Goal: Task Accomplishment & Management: Use online tool/utility

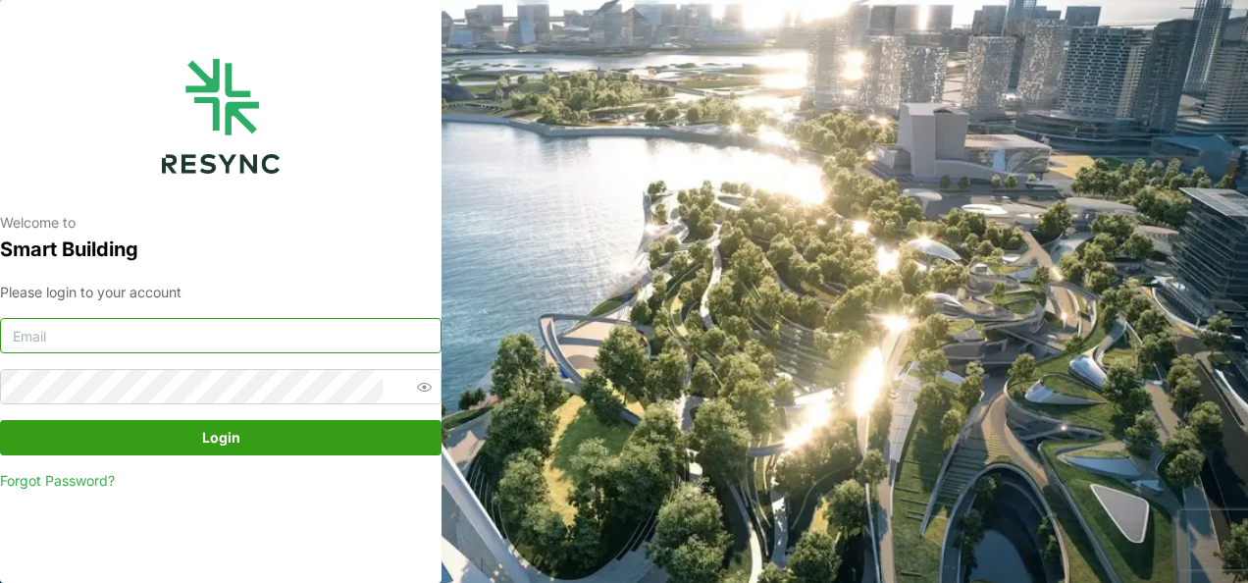
click at [236, 343] on input at bounding box center [220, 335] width 441 height 35
type input "burhanamali.arshad@aumovio.com"
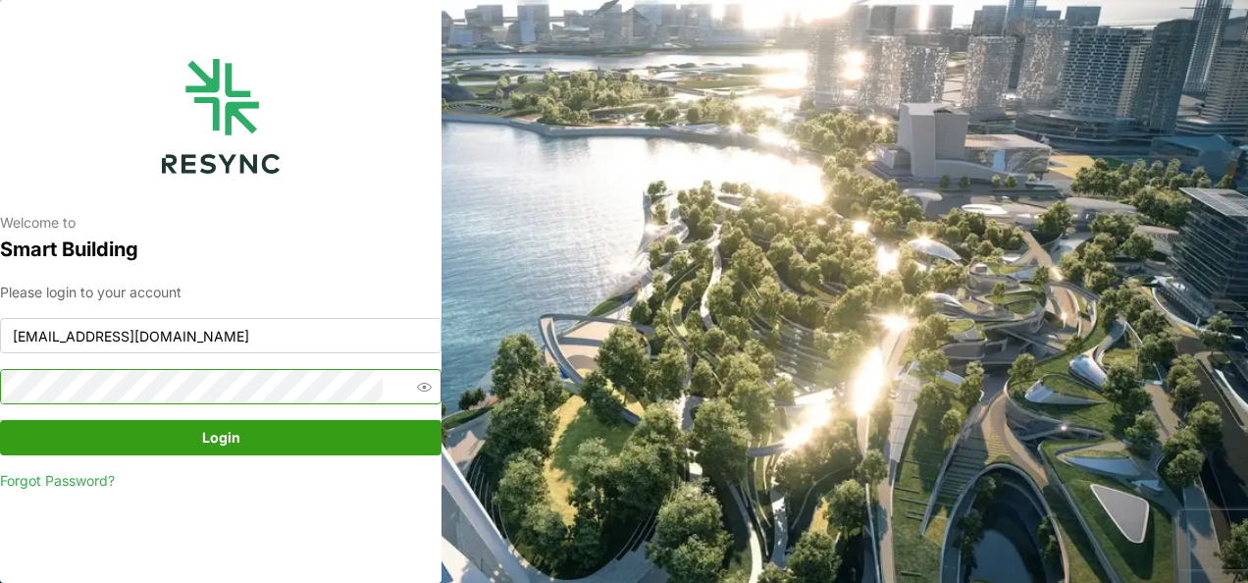
click at [0, 420] on button "Login" at bounding box center [220, 437] width 441 height 35
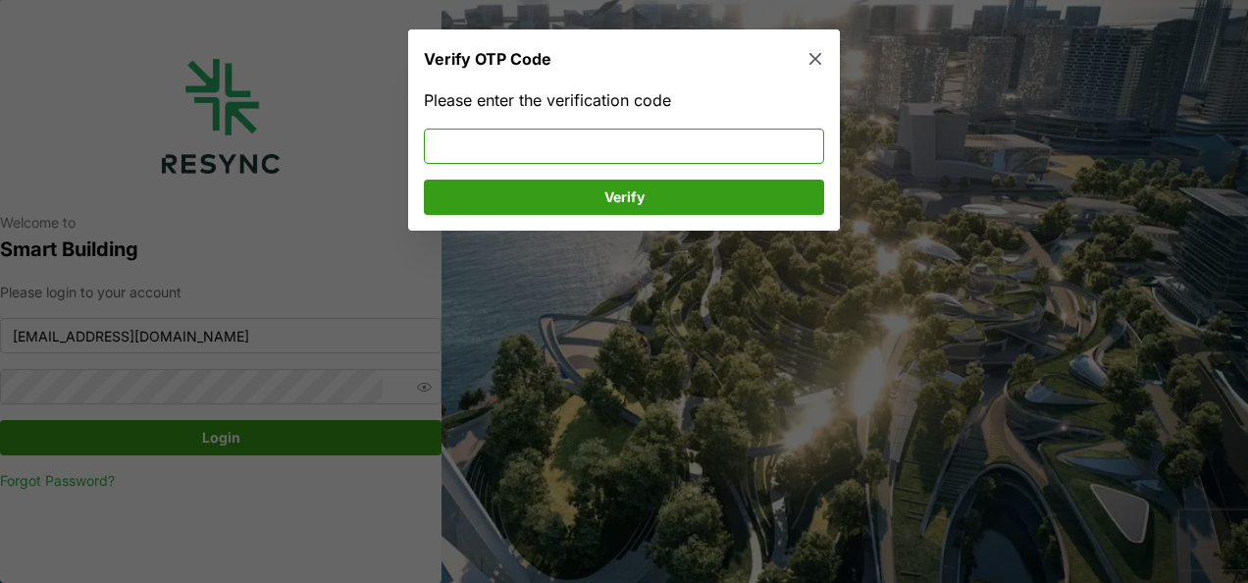
click at [473, 149] on input at bounding box center [624, 145] width 400 height 35
click at [467, 145] on input at bounding box center [624, 145] width 400 height 35
type input "848057"
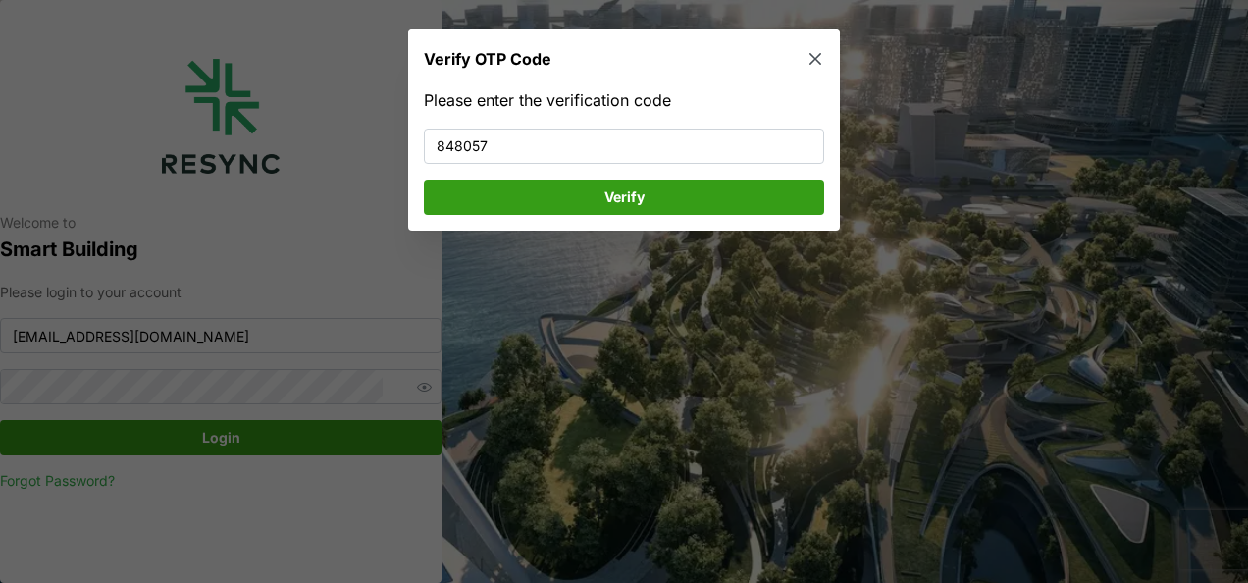
click at [497, 209] on span "Verify" at bounding box center [623, 195] width 363 height 33
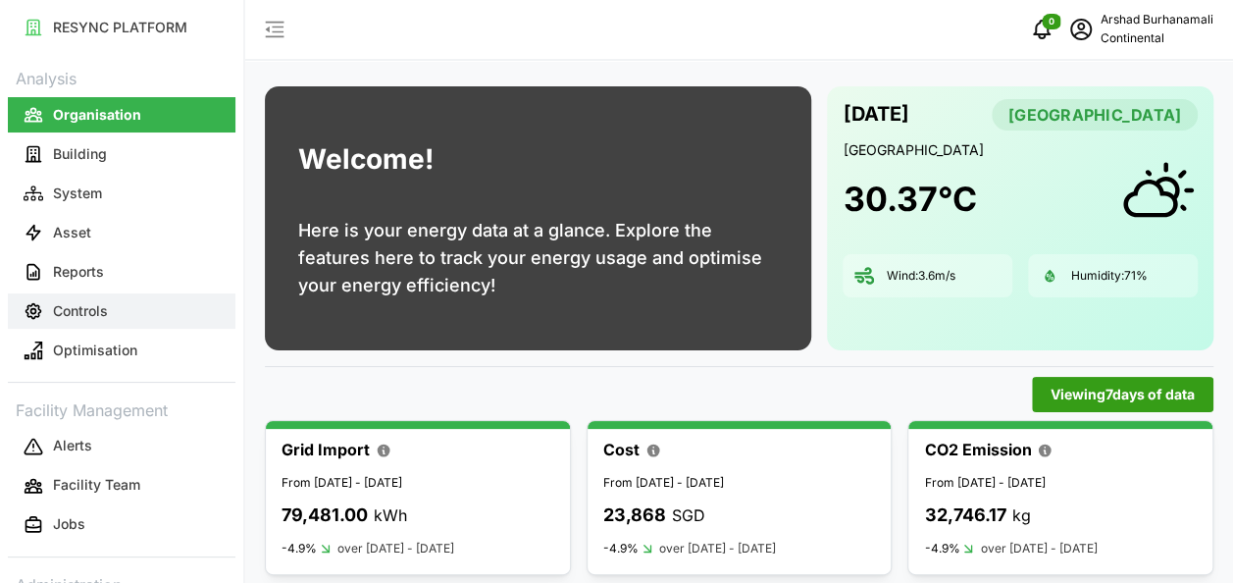
click at [117, 314] on button "Controls" at bounding box center [122, 310] width 228 height 35
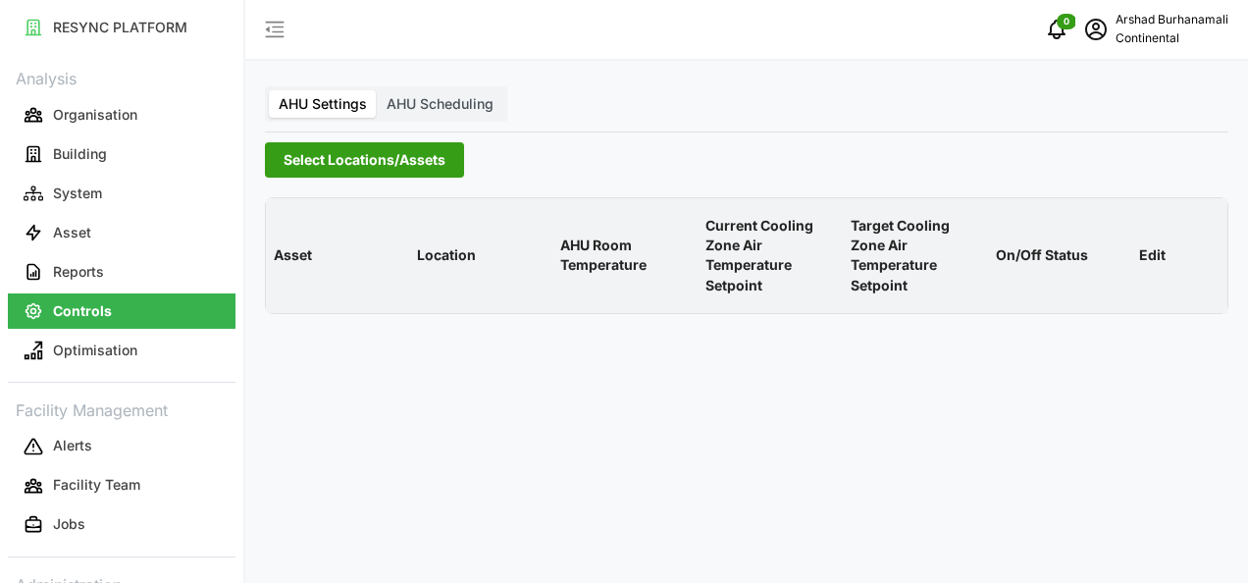
click at [333, 157] on span "Select Locations/Assets" at bounding box center [364, 159] width 162 height 33
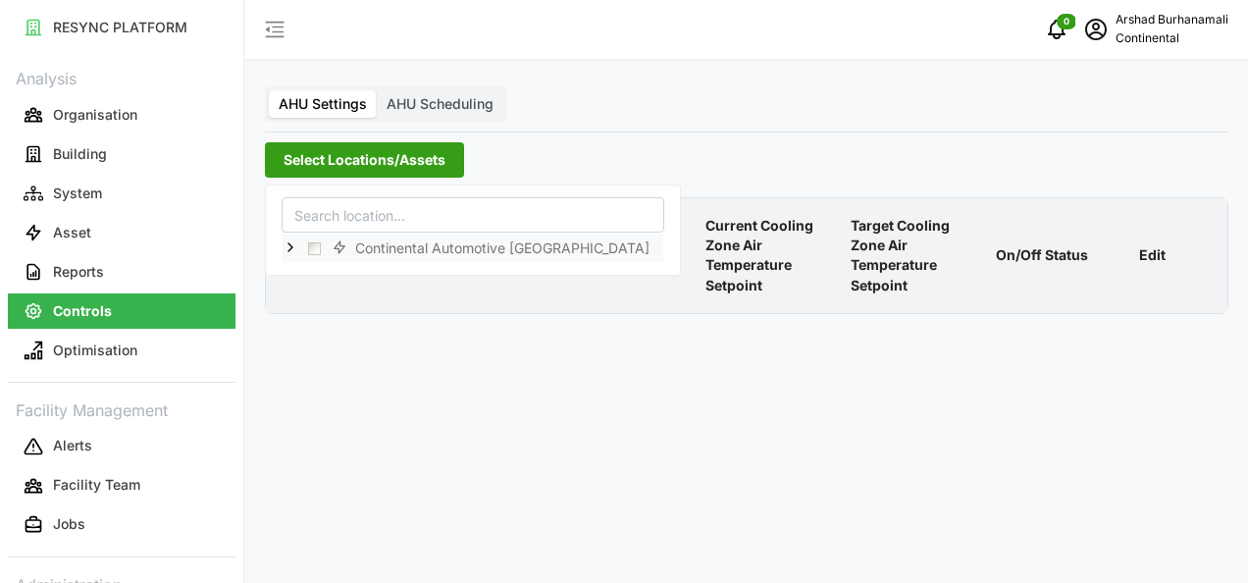
click at [286, 243] on icon at bounding box center [290, 248] width 16 height 16
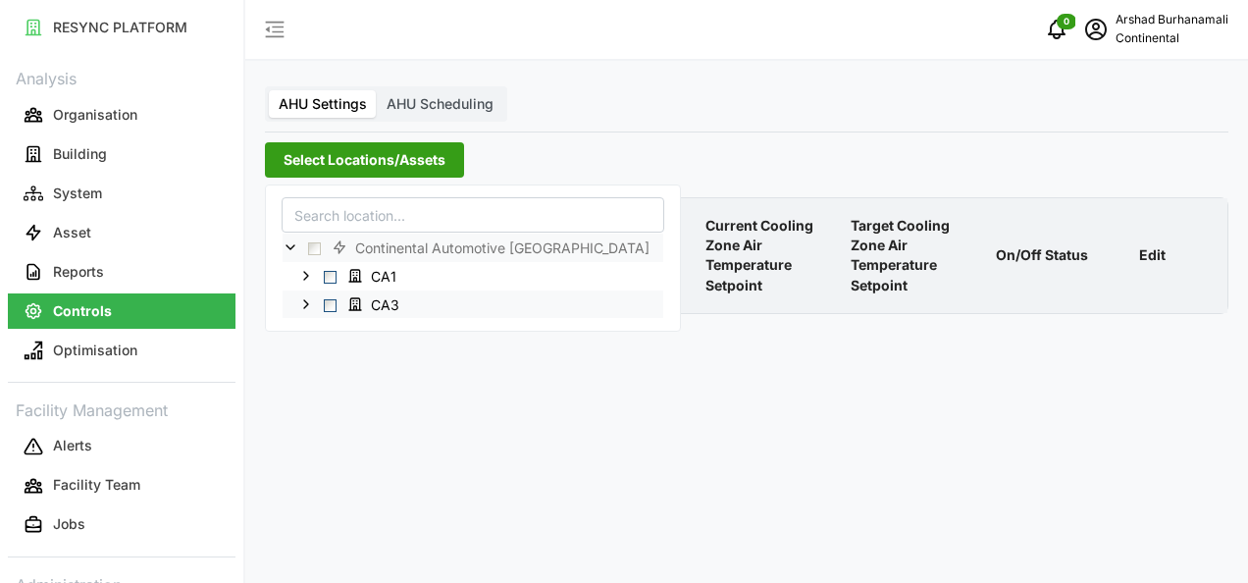
click at [308, 298] on icon at bounding box center [306, 304] width 16 height 16
click at [341, 388] on span "Select Level 5" at bounding box center [345, 389] width 13 height 13
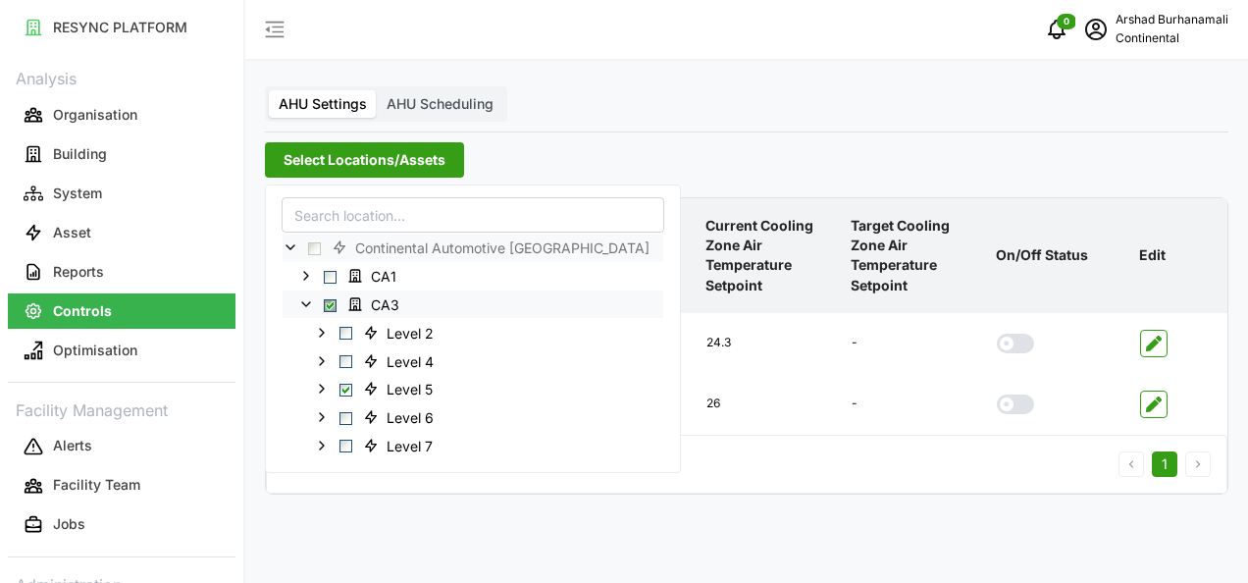
click at [894, 244] on p "Target Cooling Zone Air Temperature Setpoint" at bounding box center [914, 255] width 137 height 111
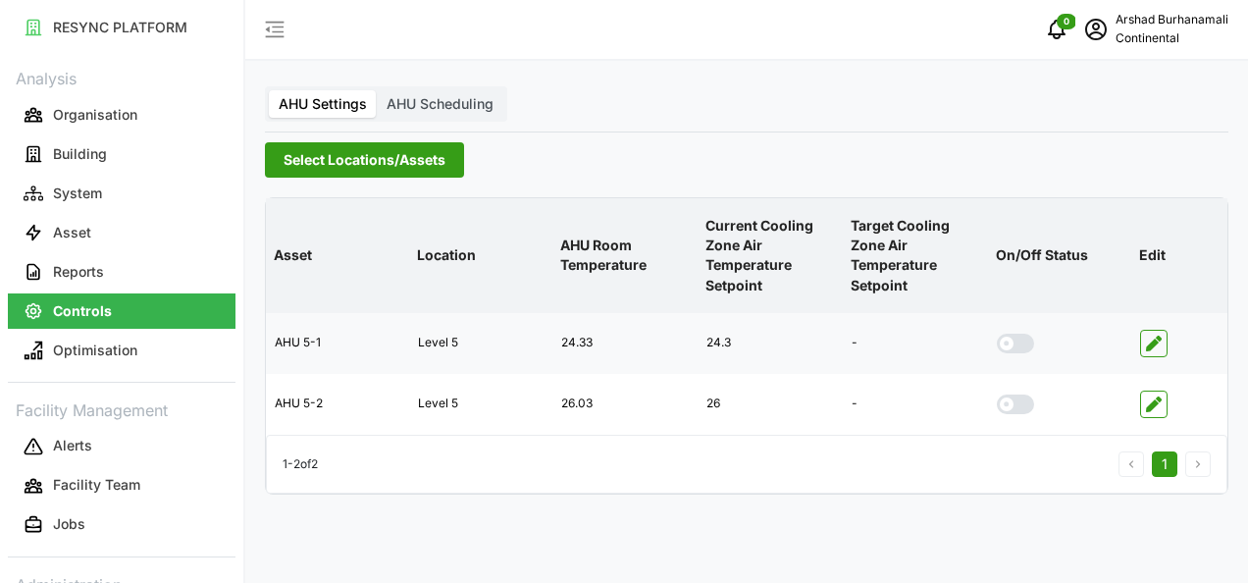
click at [1161, 338] on icon "button" at bounding box center [1154, 343] width 16 height 16
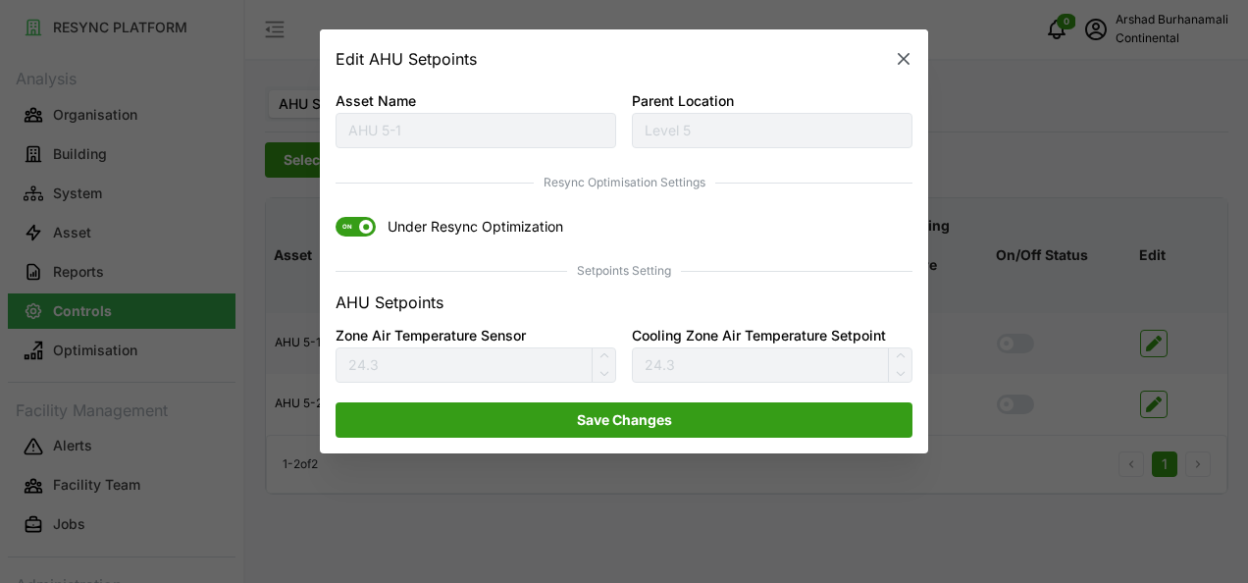
click at [345, 228] on span "ON" at bounding box center [347, 227] width 24 height 20
click at [335, 217] on input "ON Under Resync Optimization" at bounding box center [335, 217] width 0 height 0
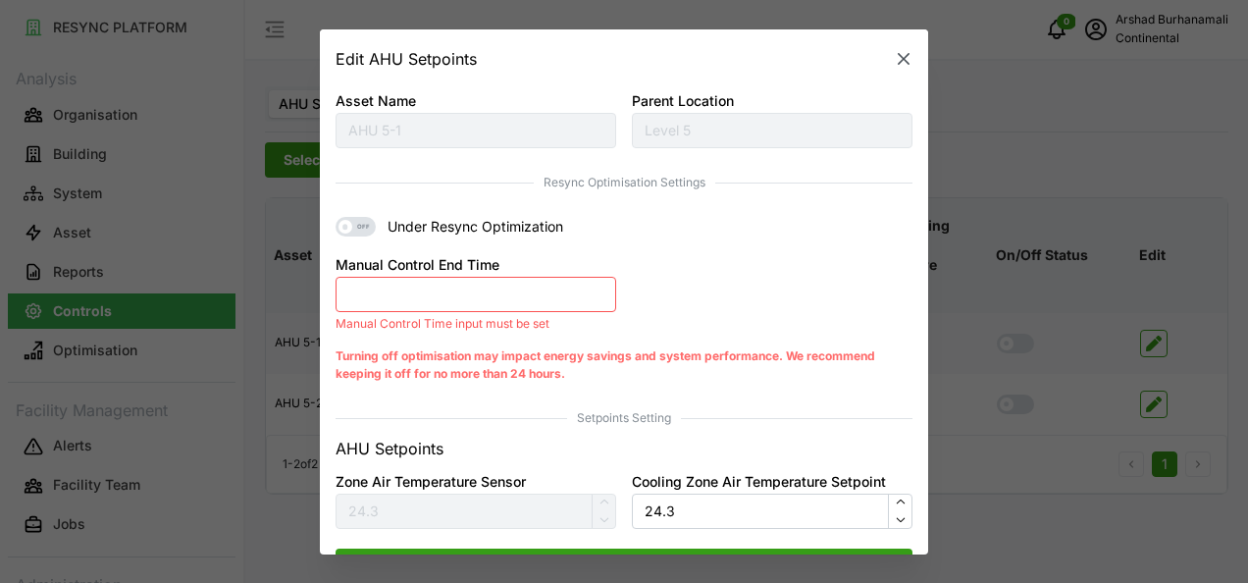
click at [426, 302] on button "Manual Control End Time" at bounding box center [475, 294] width 281 height 35
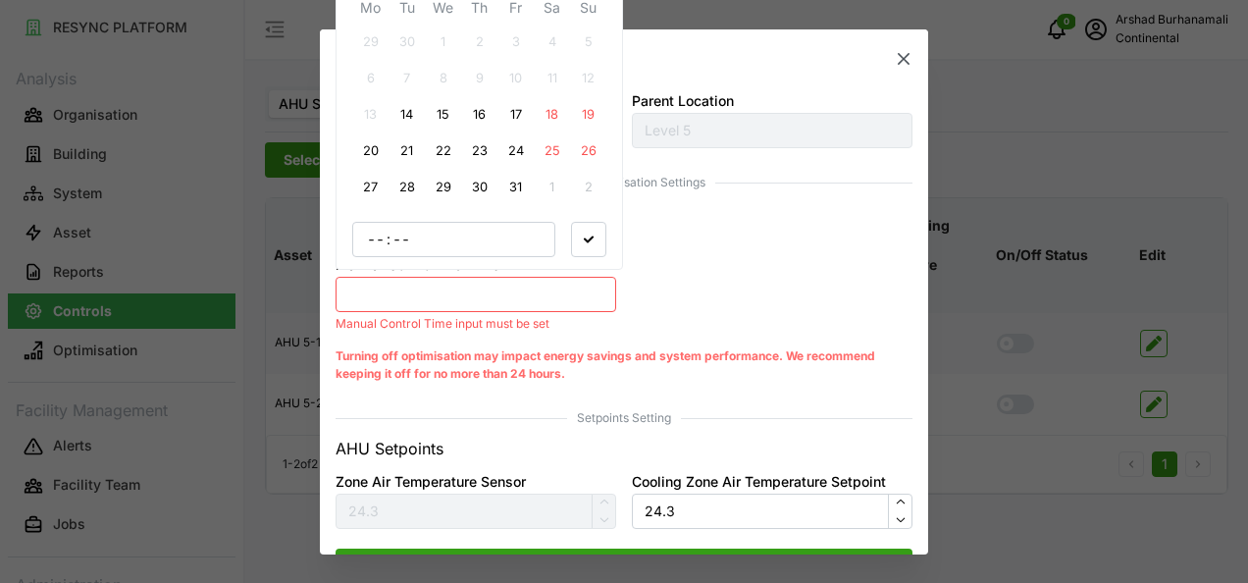
click at [411, 126] on button "14" at bounding box center [406, 114] width 35 height 35
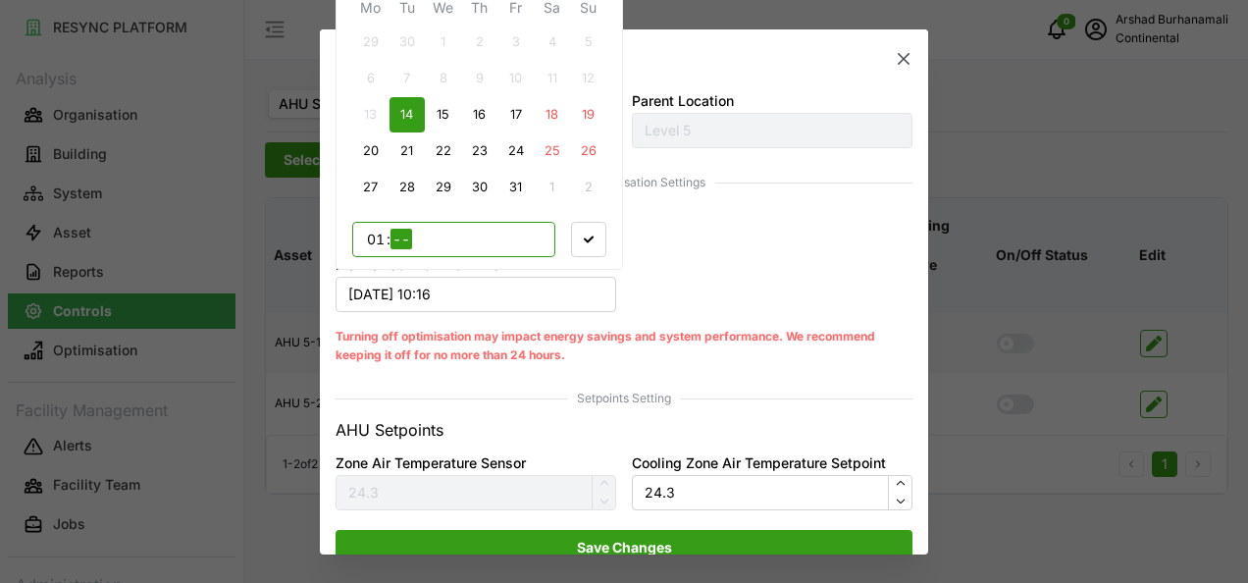
type input "17"
type input "00"
click at [575, 236] on span "button" at bounding box center [588, 239] width 33 height 33
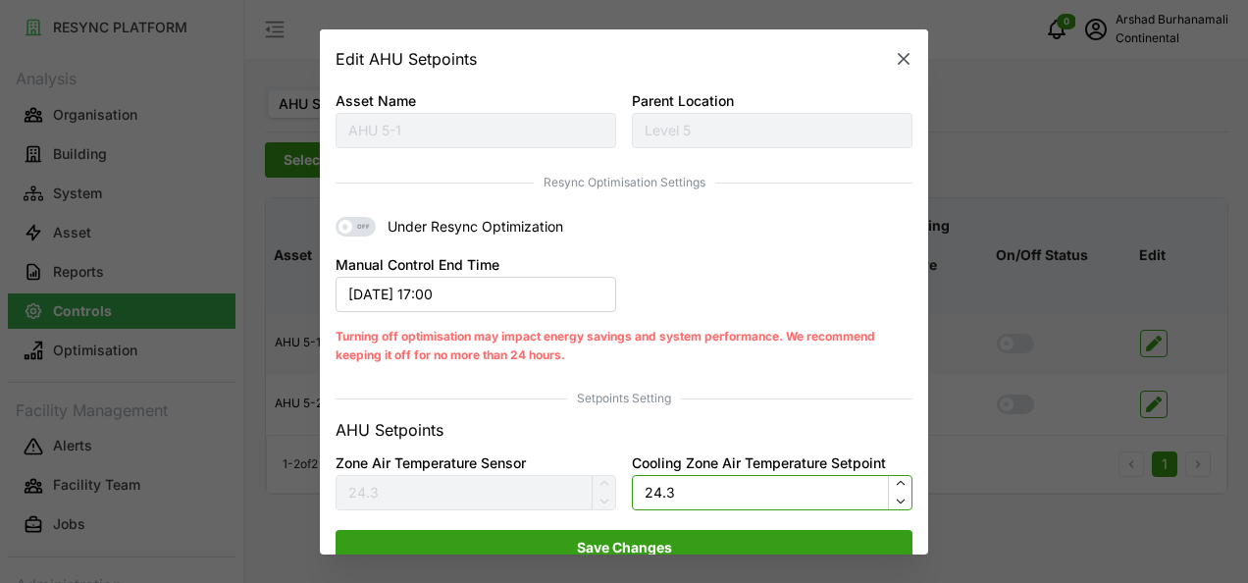
click at [687, 496] on input "24.3" at bounding box center [772, 491] width 281 height 35
type input "23.5"
click at [676, 547] on span "Save Changes" at bounding box center [623, 546] width 539 height 33
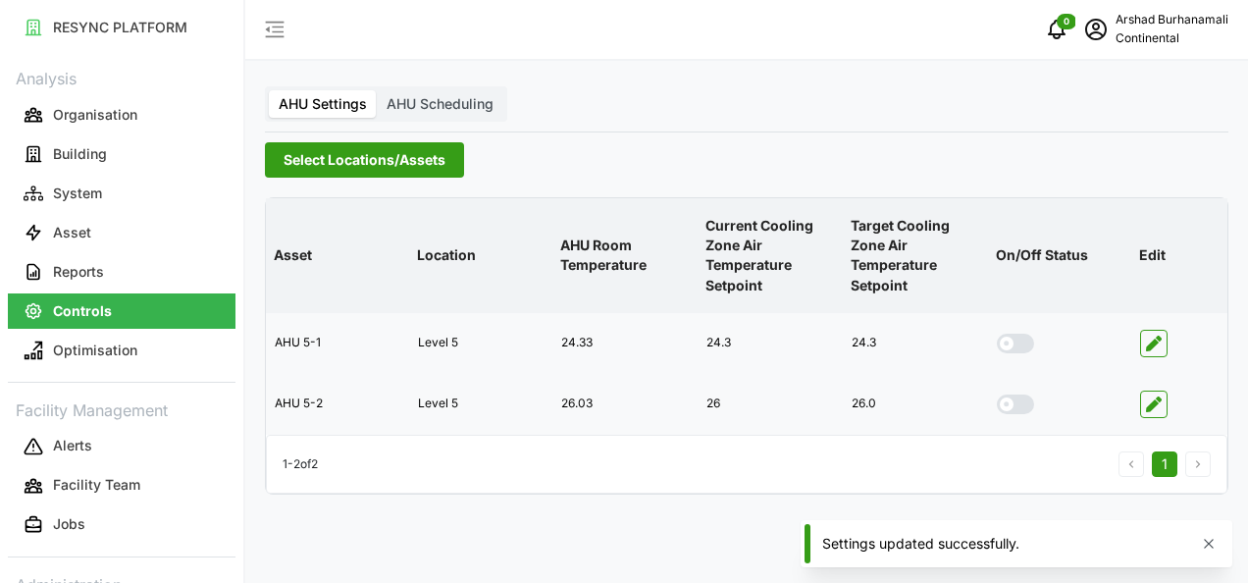
click at [1165, 400] on span "button" at bounding box center [1154, 404] width 26 height 26
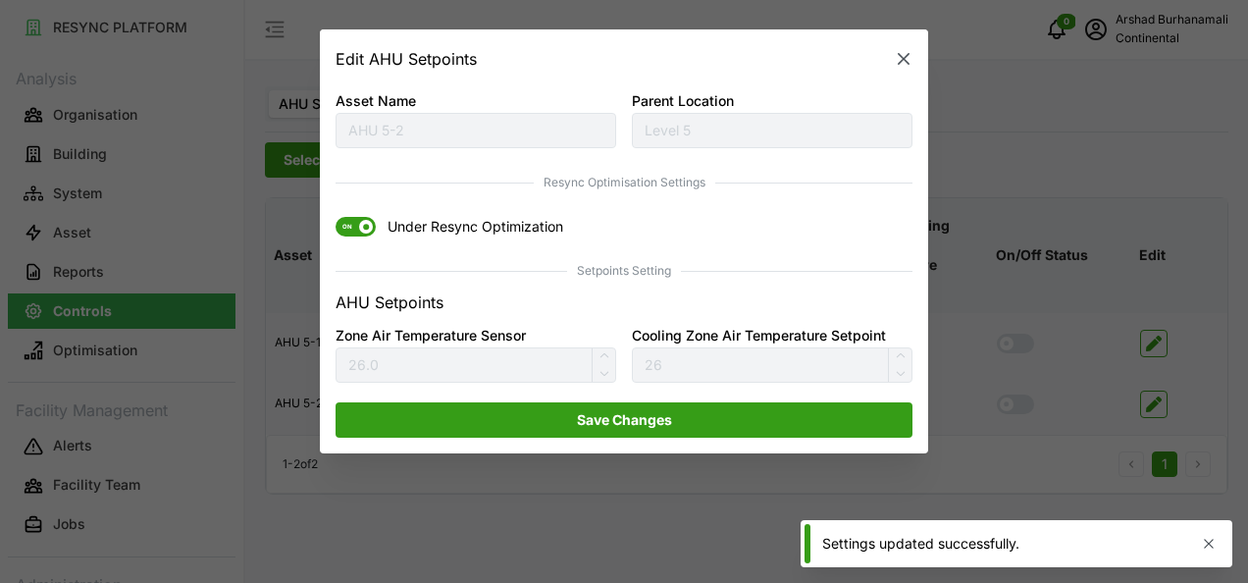
click at [361, 224] on span at bounding box center [366, 227] width 14 height 14
click at [335, 217] on input "ON Under Resync Optimization" at bounding box center [335, 217] width 0 height 0
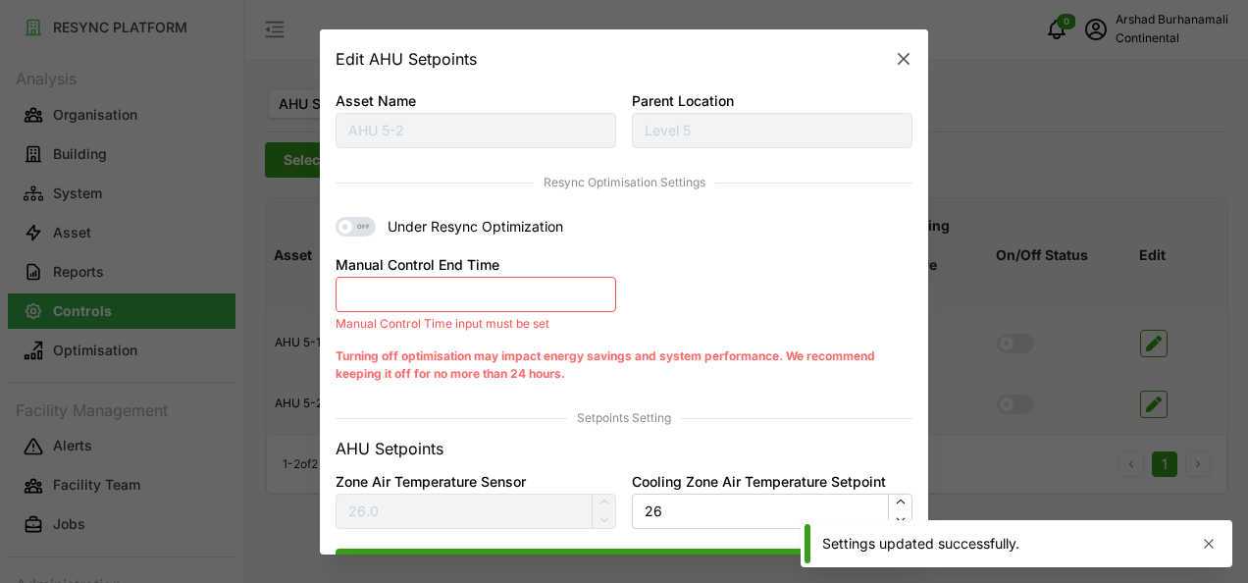
click at [417, 291] on button "Manual Control End Time" at bounding box center [475, 294] width 281 height 35
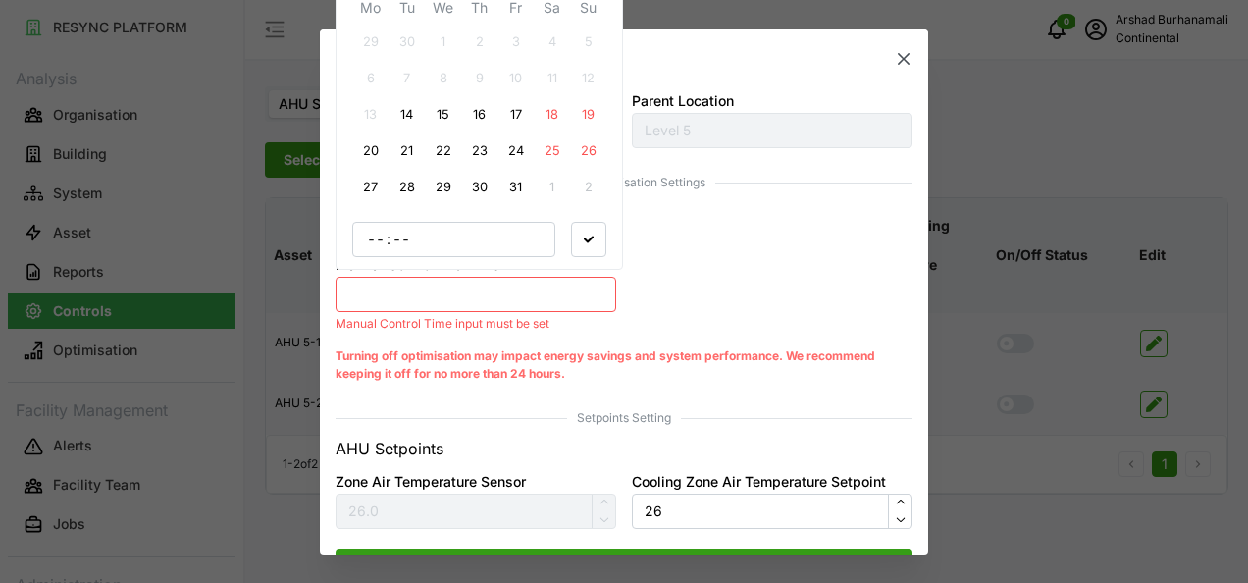
click at [416, 116] on button "14" at bounding box center [406, 114] width 35 height 35
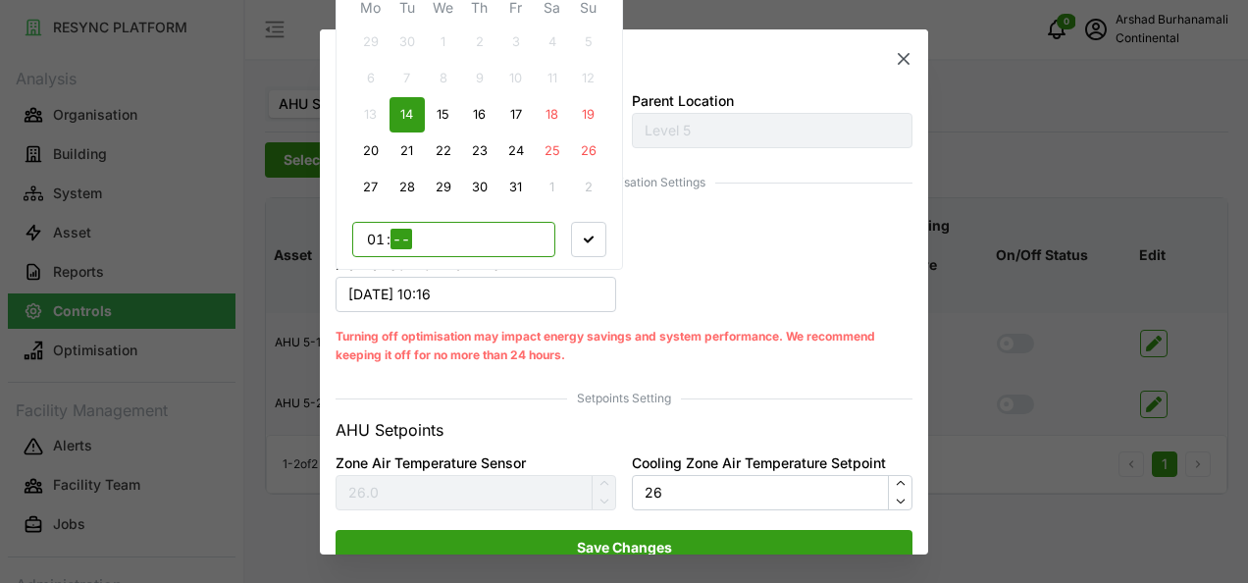
type input "17"
type input "00"
click at [590, 233] on span "button" at bounding box center [588, 239] width 33 height 33
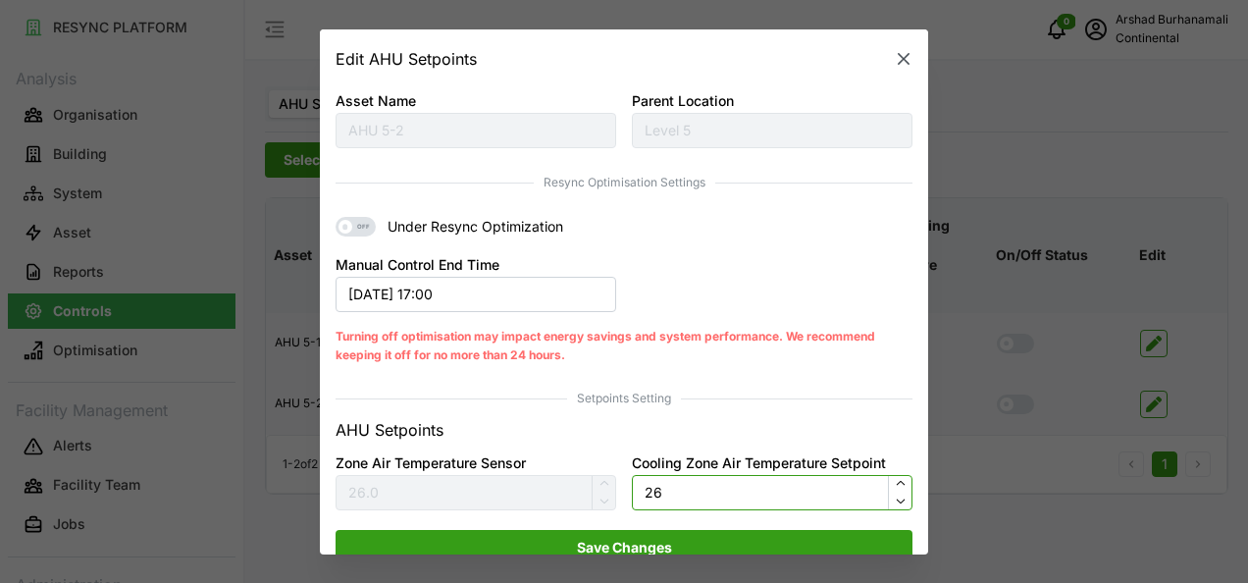
click at [719, 506] on input "26" at bounding box center [772, 491] width 281 height 35
type input "23.5"
click at [706, 534] on span "Save Changes" at bounding box center [623, 546] width 539 height 33
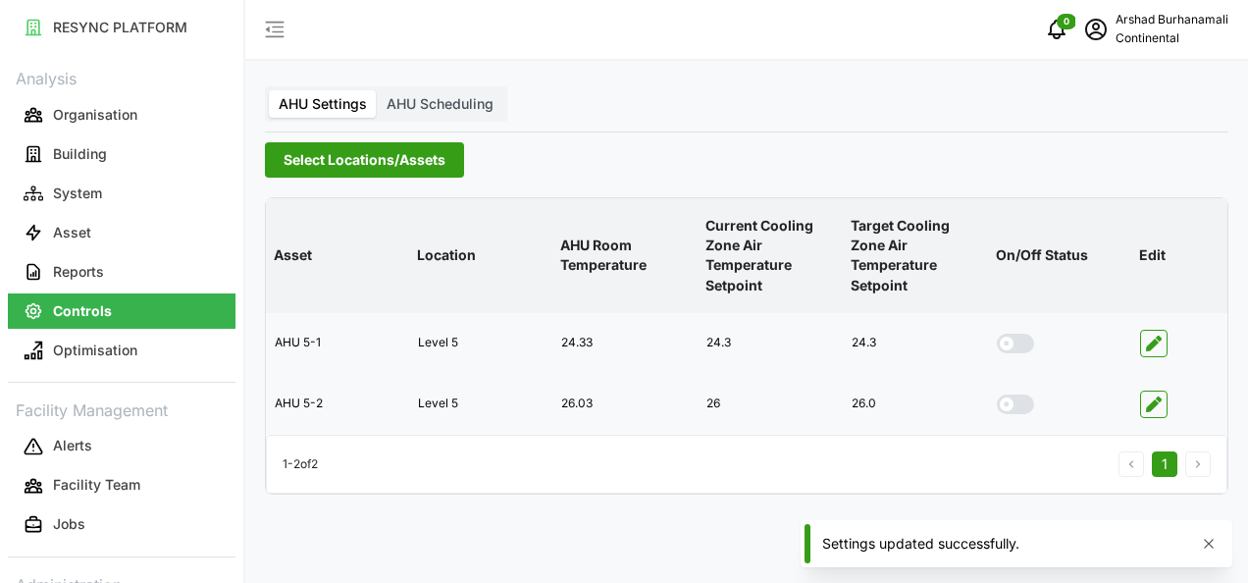
click at [337, 156] on span "Select Locations/Assets" at bounding box center [364, 159] width 162 height 33
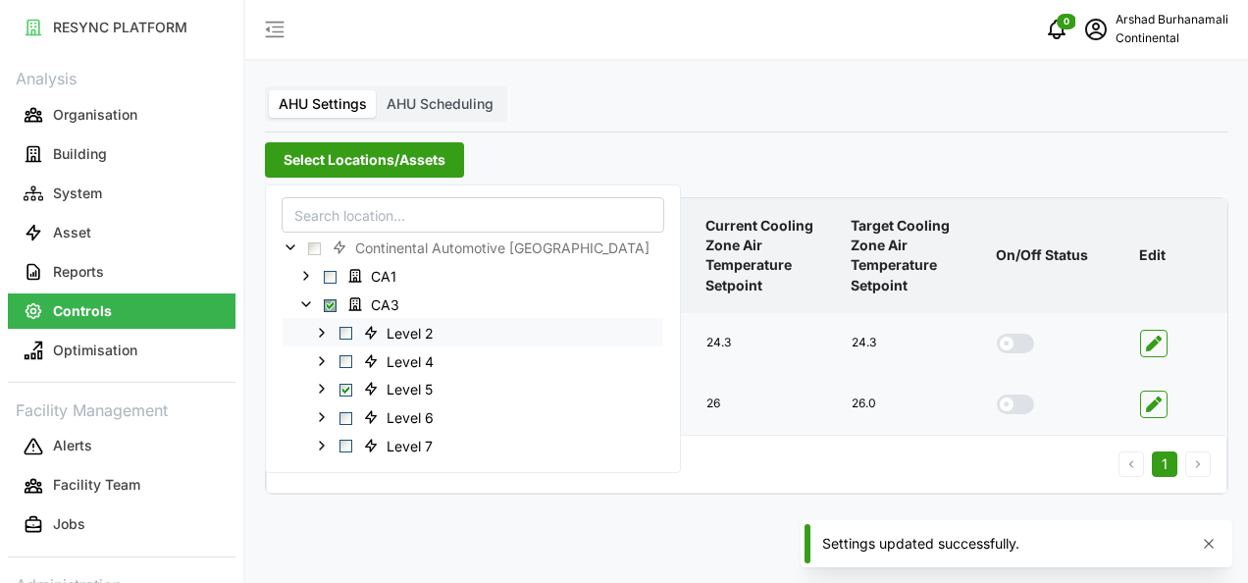
click at [342, 328] on span "Select Level 2" at bounding box center [345, 334] width 13 height 13
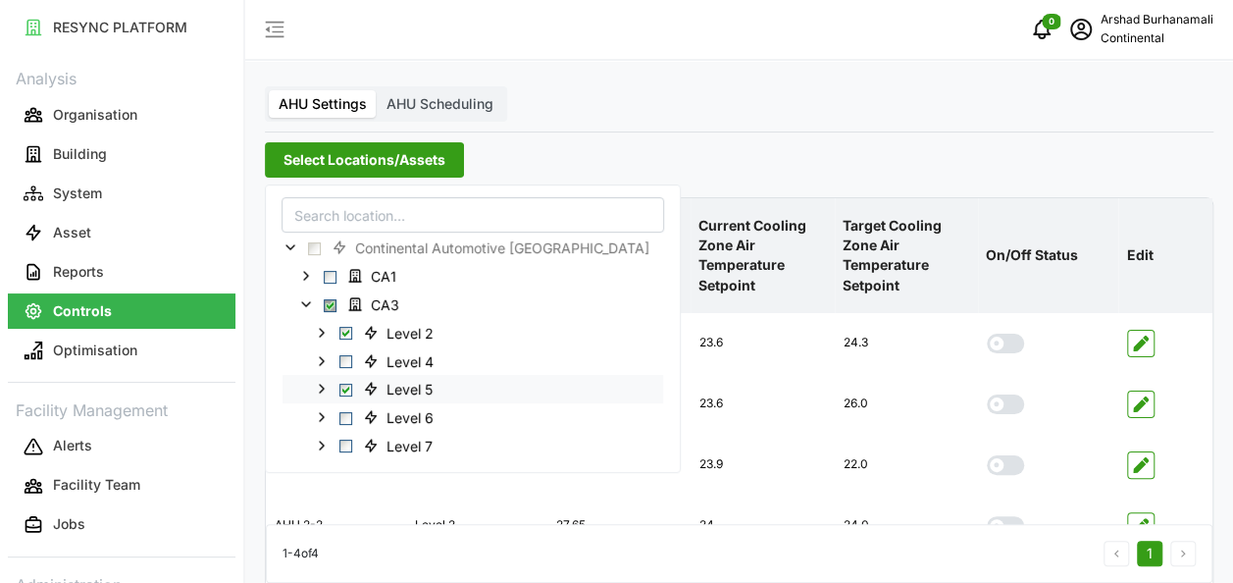
click at [347, 386] on span "Select Level 5" at bounding box center [345, 389] width 13 height 13
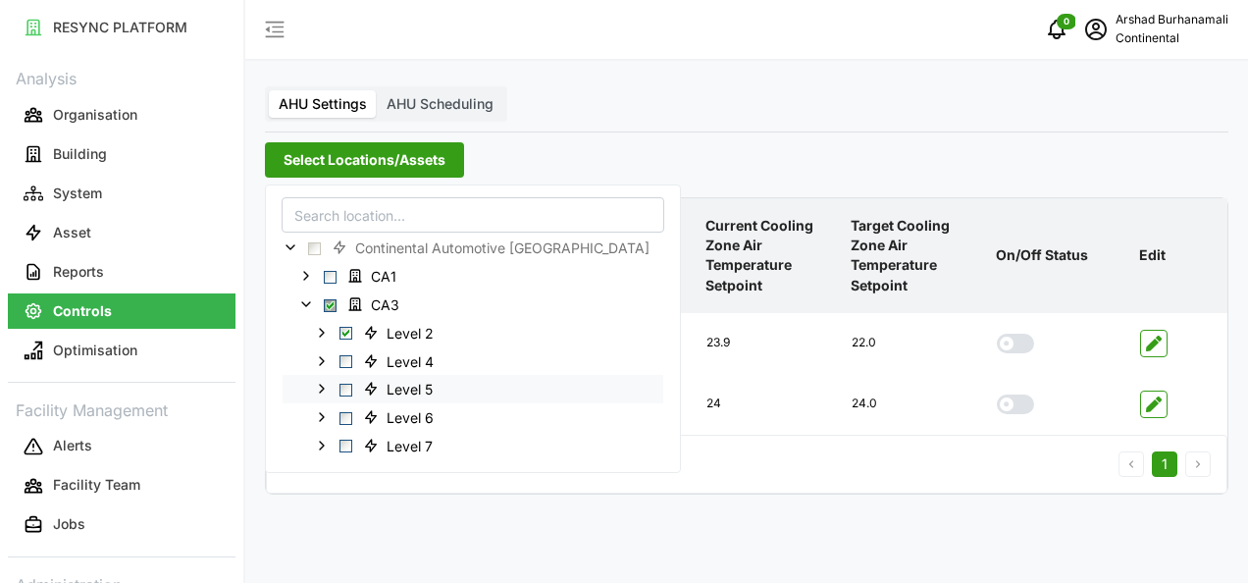
click at [347, 386] on span "Select Level 5" at bounding box center [345, 389] width 13 height 13
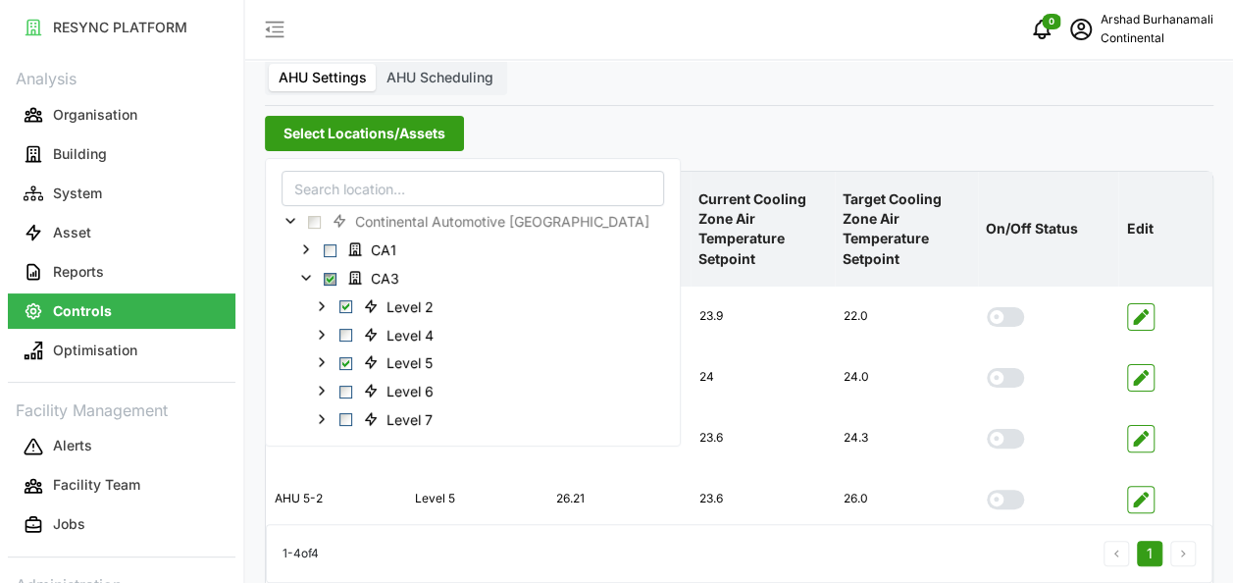
scroll to position [51, 0]
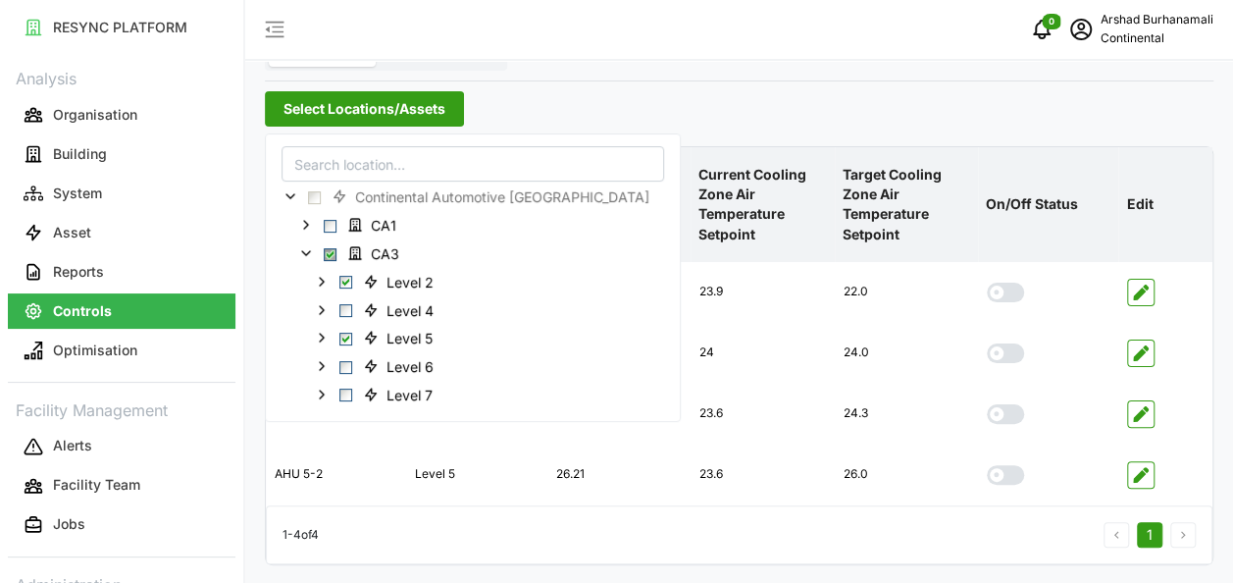
click at [907, 184] on p "Target Cooling Zone Air Temperature Setpoint" at bounding box center [906, 204] width 135 height 111
